Goal: Navigation & Orientation: Understand site structure

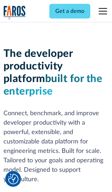
scroll to position [105, 0]
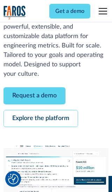
click at [34, 96] on link "Request a demo" at bounding box center [34, 95] width 62 height 17
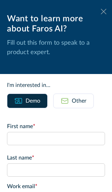
click at [103, 12] on icon at bounding box center [103, 11] width 6 height 5
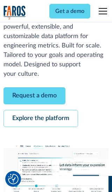
scroll to position [128, 0]
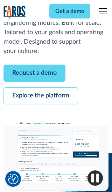
click at [40, 96] on link "Explore the platform" at bounding box center [40, 95] width 74 height 17
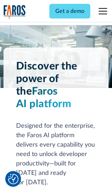
scroll to position [5239, 0]
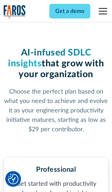
scroll to position [1083, 0]
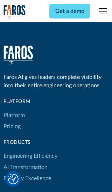
click at [14, 109] on link "Platform" at bounding box center [13, 114] width 21 height 11
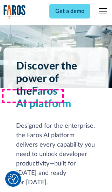
scroll to position [5463, 0]
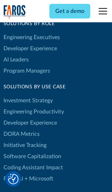
scroll to position [4312, 0]
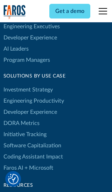
click at [21, 117] on link "DORA Metrics" at bounding box center [21, 122] width 36 height 11
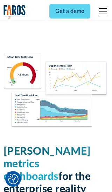
scroll to position [3055, 0]
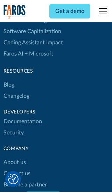
click at [16, 96] on link "Changelog" at bounding box center [16, 95] width 26 height 11
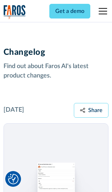
scroll to position [8423, 0]
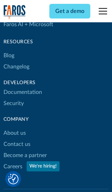
click at [14, 127] on link "About us" at bounding box center [14, 132] width 22 height 11
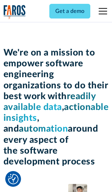
scroll to position [2407, 0]
